Goal: Task Accomplishment & Management: Manage account settings

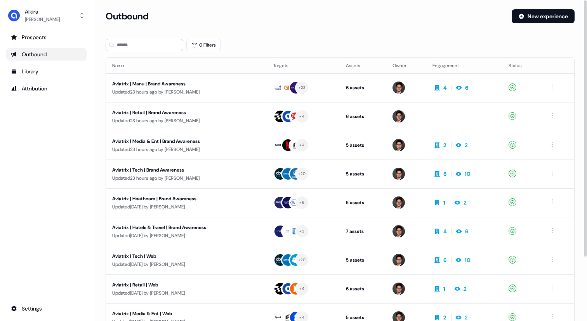
click at [43, 57] on div "Outbound" at bounding box center [46, 54] width 71 height 8
click at [209, 87] on div "Aviatrix | Manu | Brand Awareness" at bounding box center [185, 84] width 147 height 8
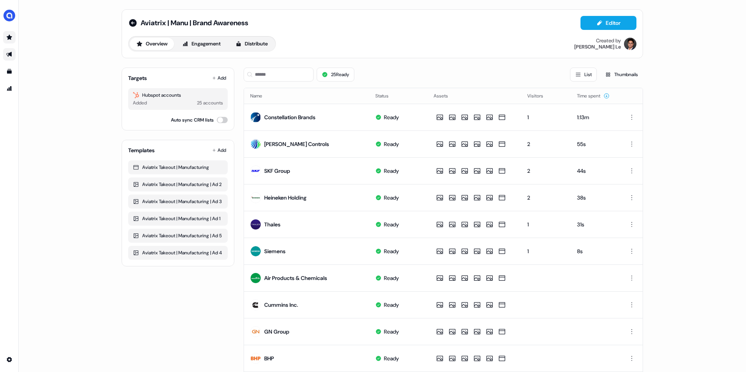
click at [8, 37] on icon "Go to prospects" at bounding box center [9, 37] width 5 height 5
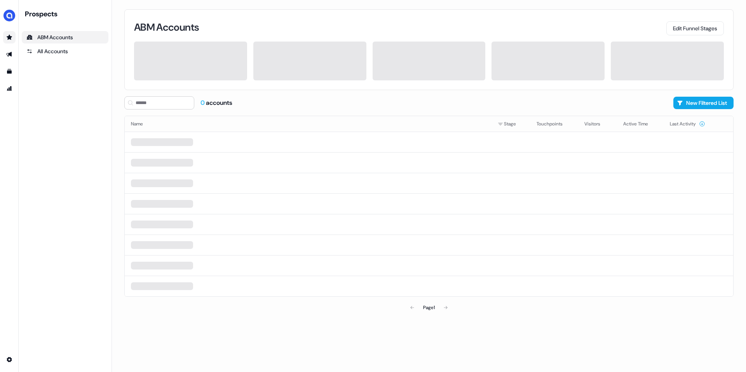
click at [8, 37] on icon "Go to prospects" at bounding box center [9, 37] width 5 height 5
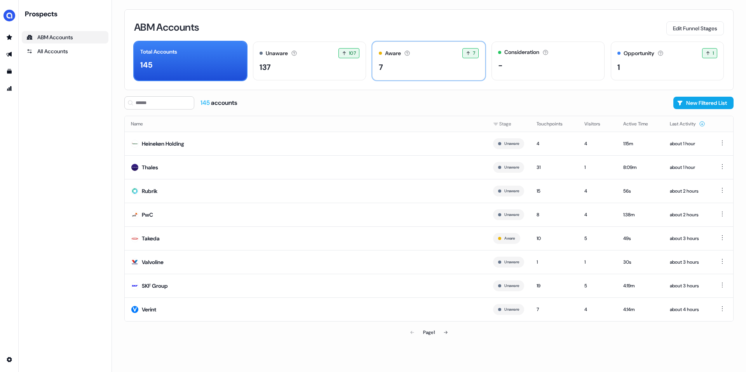
click at [405, 60] on div "Aware Accounts with 5+ minutes of usage or significant LinkedIn ad engagement! …" at bounding box center [428, 61] width 113 height 39
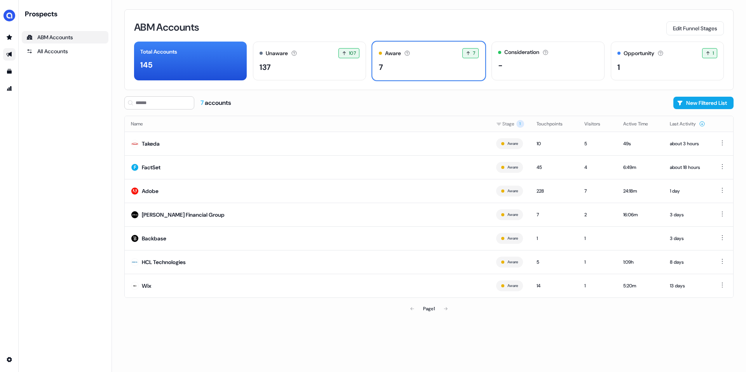
click at [5, 57] on link "Go to outbound experience" at bounding box center [9, 54] width 12 height 12
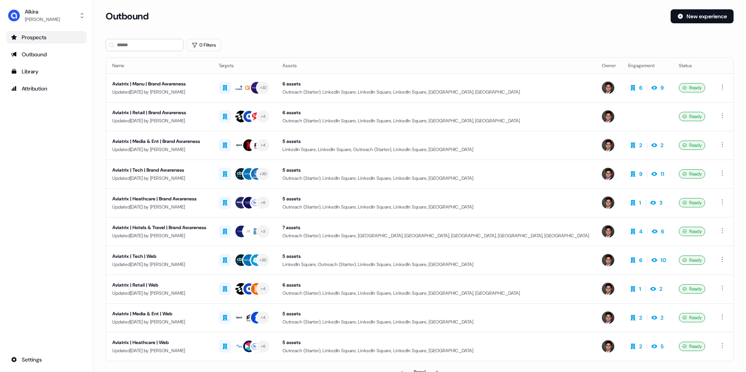
click at [32, 40] on div "Prospects" at bounding box center [46, 37] width 71 height 8
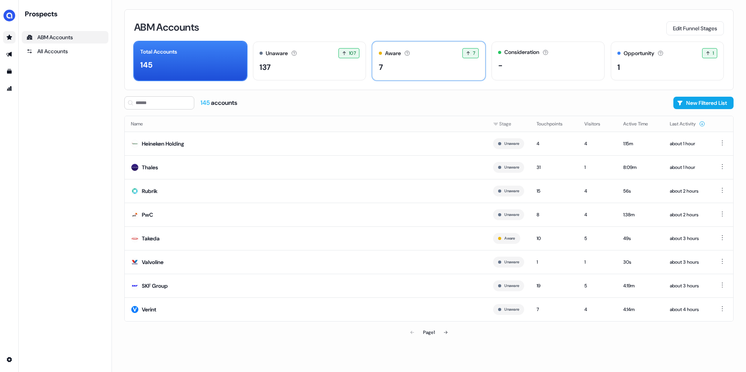
click at [414, 71] on div "7" at bounding box center [429, 67] width 100 height 12
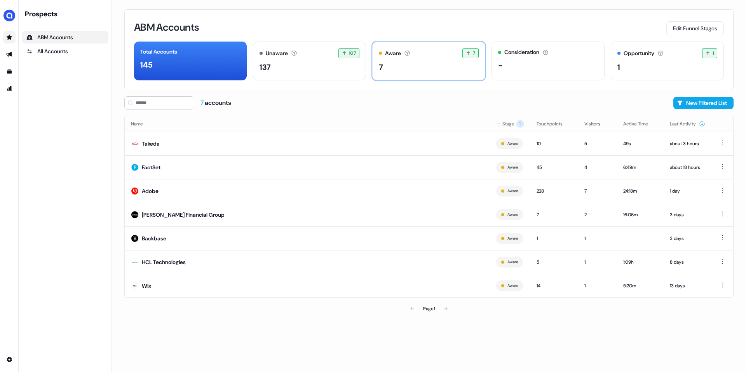
click at [414, 71] on div "7" at bounding box center [429, 67] width 100 height 12
click at [391, 52] on div "Aware" at bounding box center [393, 53] width 16 height 8
click at [587, 24] on button "Edit Funnel Stages" at bounding box center [694, 28] width 57 height 14
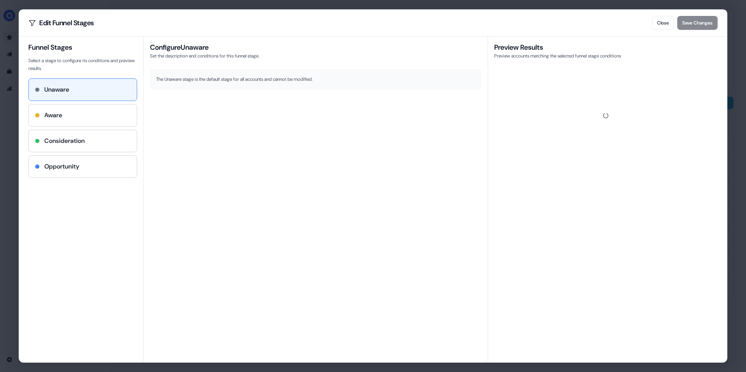
click at [98, 117] on div "Aware" at bounding box center [83, 115] width 96 height 9
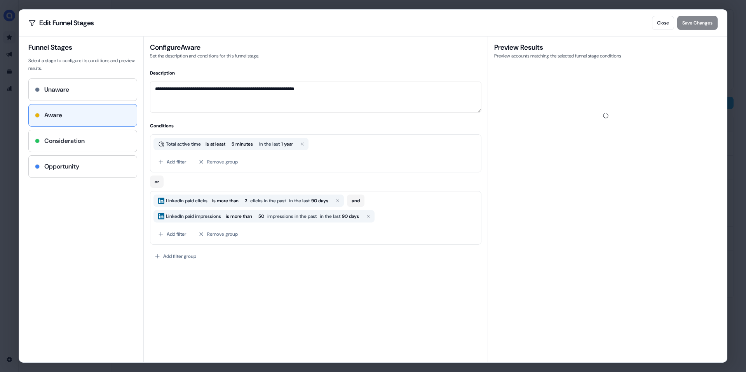
click at [199, 48] on h3 "Configure Aware" at bounding box center [315, 47] width 331 height 9
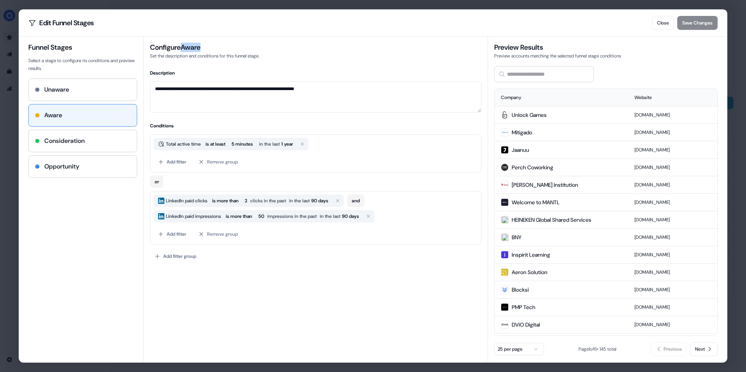
click at [199, 49] on h3 "Configure Aware" at bounding box center [315, 47] width 331 height 9
click at [14, 38] on div "**********" at bounding box center [373, 186] width 746 height 372
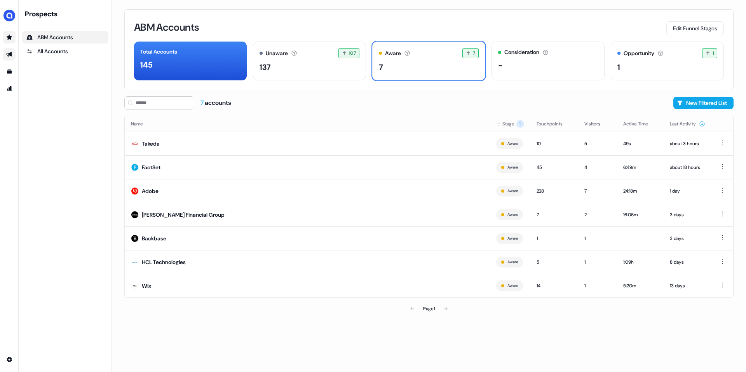
click at [9, 58] on link "Go to outbound experience" at bounding box center [9, 54] width 12 height 12
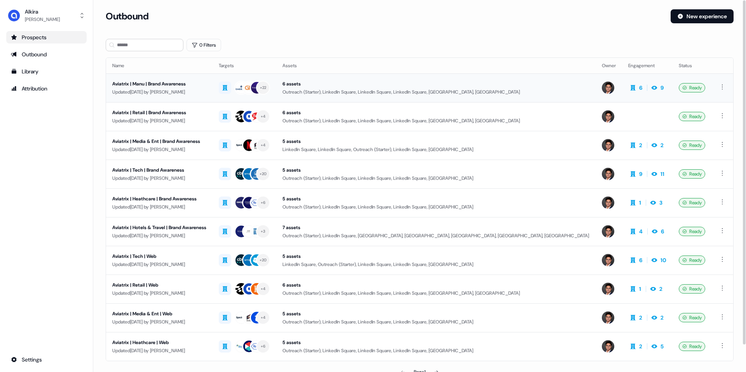
click at [198, 88] on div "Updated [DATE] by [PERSON_NAME]" at bounding box center [159, 92] width 94 height 8
click at [200, 96] on td "Aviatrix | Manu | Brand Awareness Updated [DATE] by [PERSON_NAME]" at bounding box center [159, 87] width 106 height 29
